Goal: Transaction & Acquisition: Purchase product/service

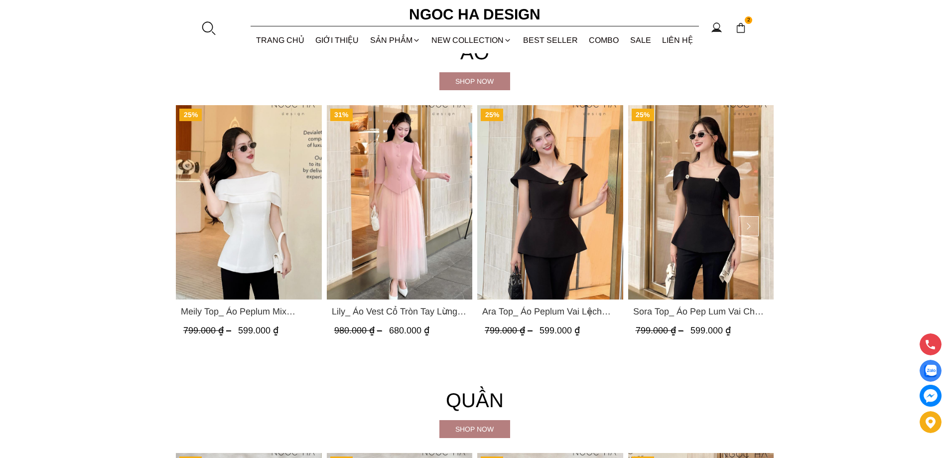
scroll to position [847, 0]
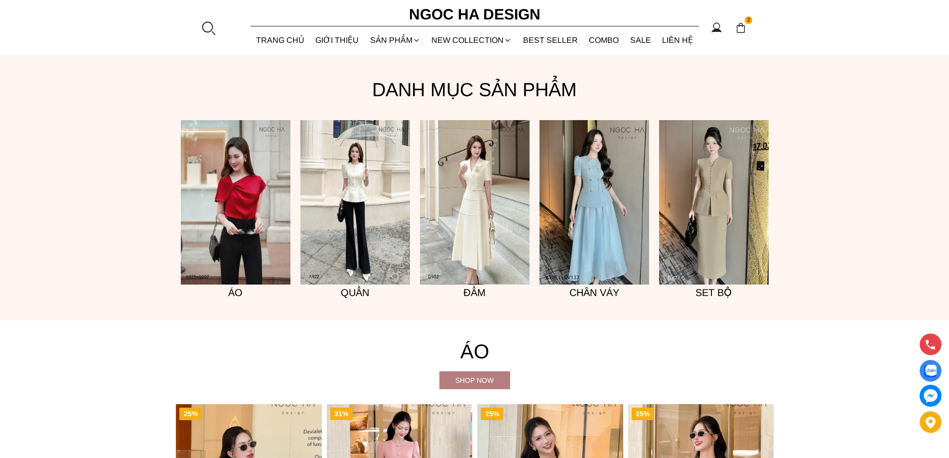
click at [680, 201] on img at bounding box center [714, 202] width 110 height 164
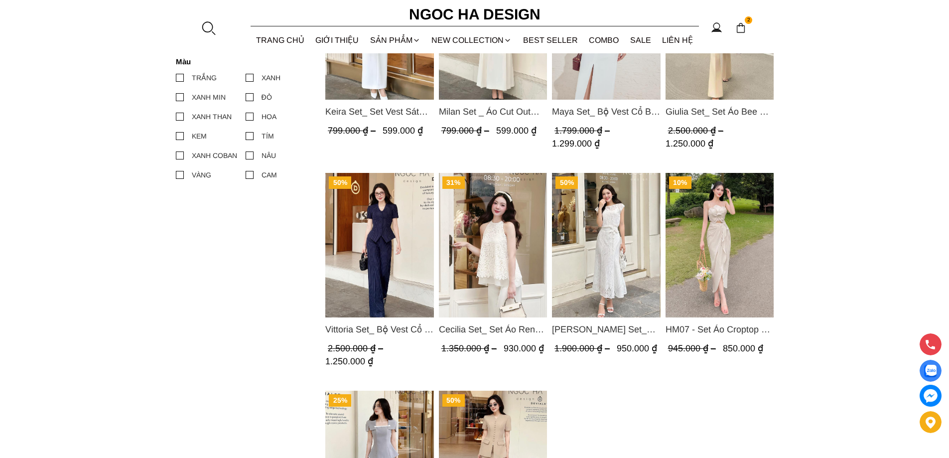
scroll to position [598, 0]
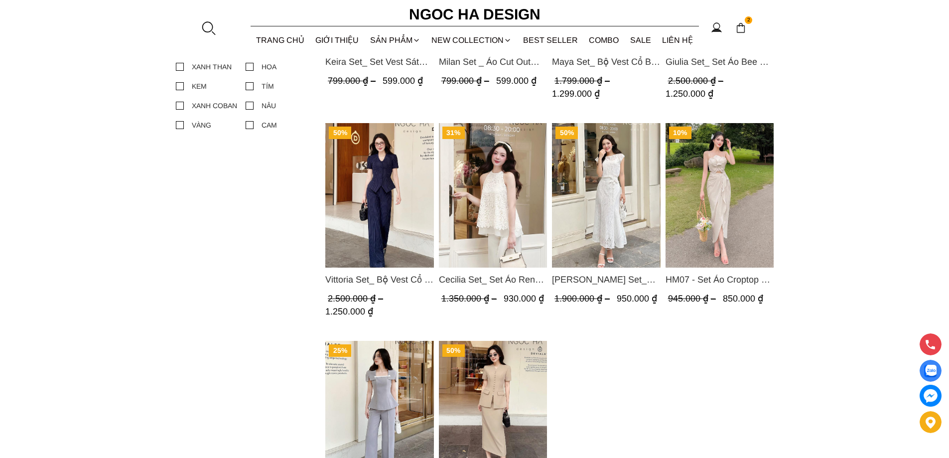
click at [492, 368] on img "Product image - Cateline Set_ Bộ Vest Cổ V Đính Cúc Nhí Chân Váy Bút Chì BJ127" at bounding box center [492, 413] width 109 height 144
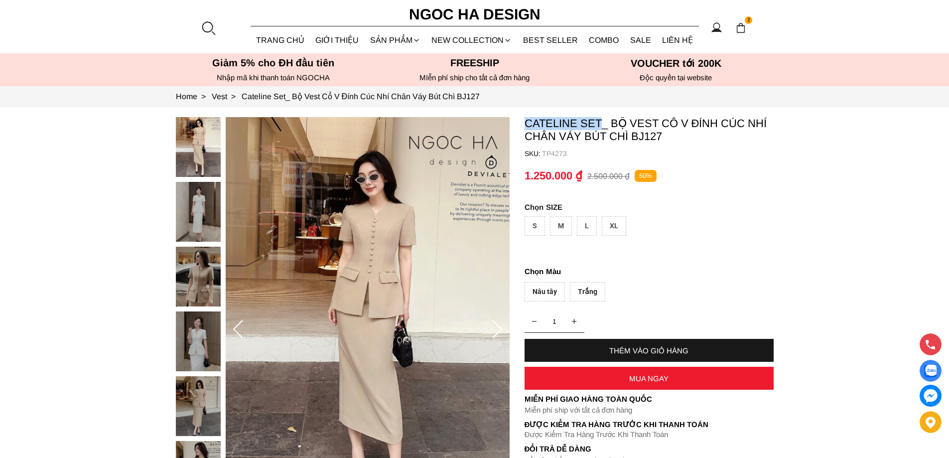
copy p "Cateline Set"
drag, startPoint x: 522, startPoint y: 126, endPoint x: 601, endPoint y: 129, distance: 78.8
click at [601, 129] on section "Cateline Set_ Bộ Vest Cổ V Đính Cúc Nhí Chân Váy Bút Chì BJ127 SKU: TP4273 1 TH…" at bounding box center [474, 329] width 949 height 445
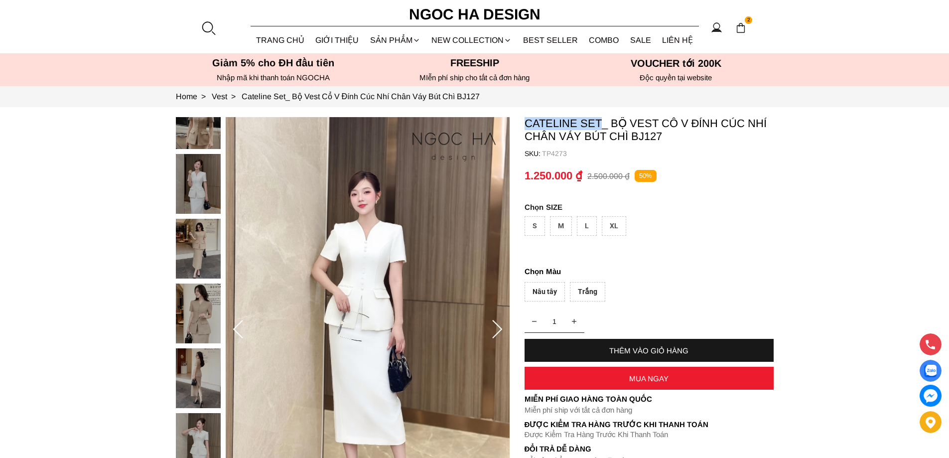
copy p "Cateline Set"
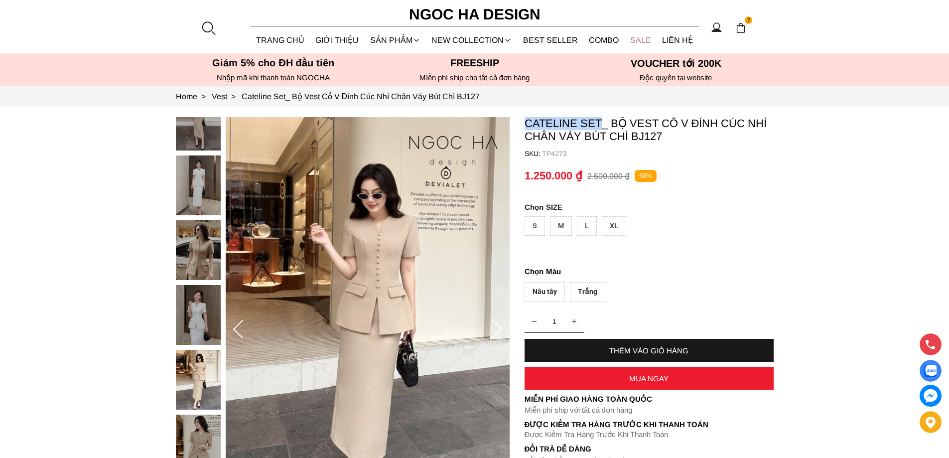
click at [639, 37] on link "SALE" at bounding box center [640, 40] width 32 height 26
